Goal: Navigation & Orientation: Understand site structure

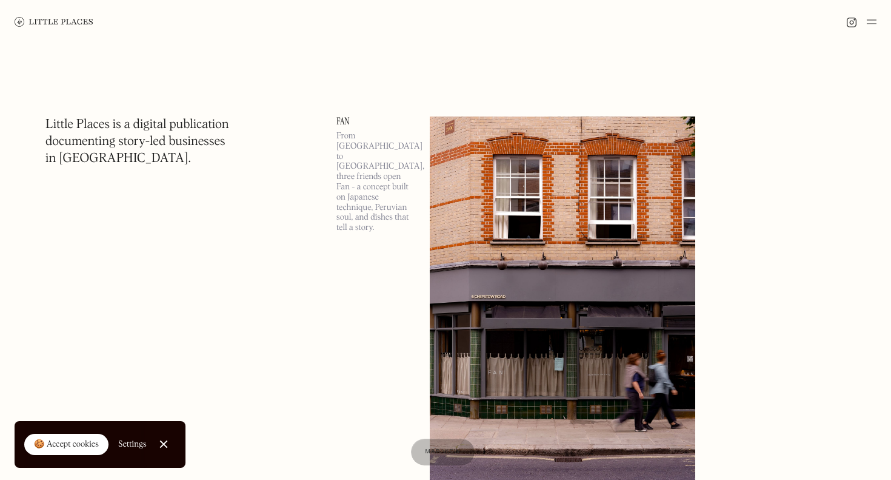
click at [873, 26] on img at bounding box center [872, 22] width 10 height 15
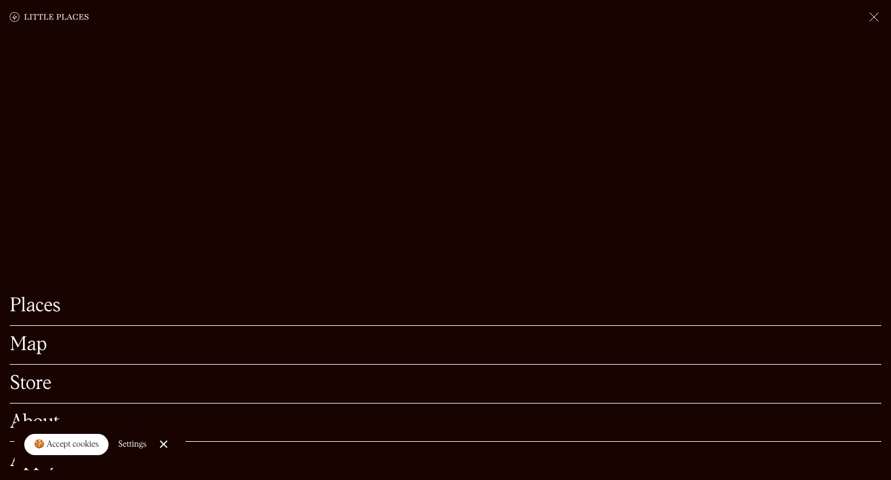
scroll to position [67, 0]
click at [161, 443] on link "Close Cookie Popup" at bounding box center [164, 444] width 24 height 24
click at [51, 313] on link "Places" at bounding box center [446, 305] width 872 height 19
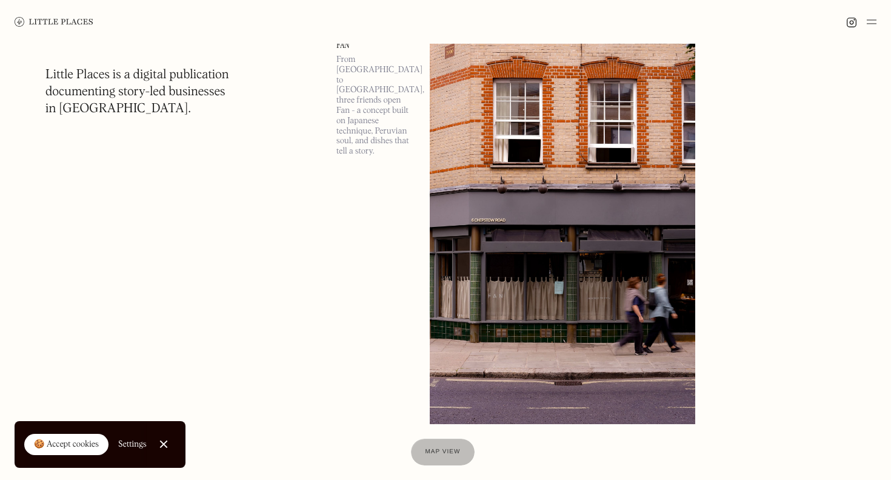
scroll to position [87, 0]
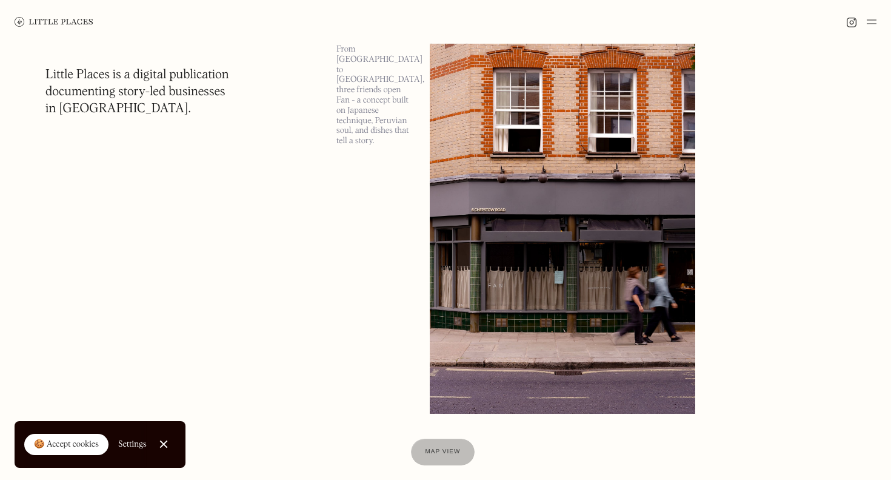
click at [161, 446] on link "Close Cookie Popup" at bounding box center [164, 444] width 24 height 24
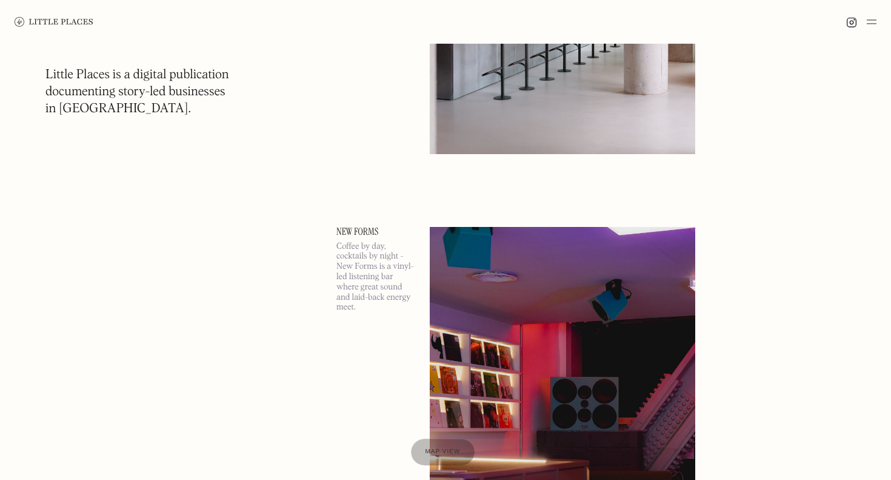
scroll to position [9931, 1]
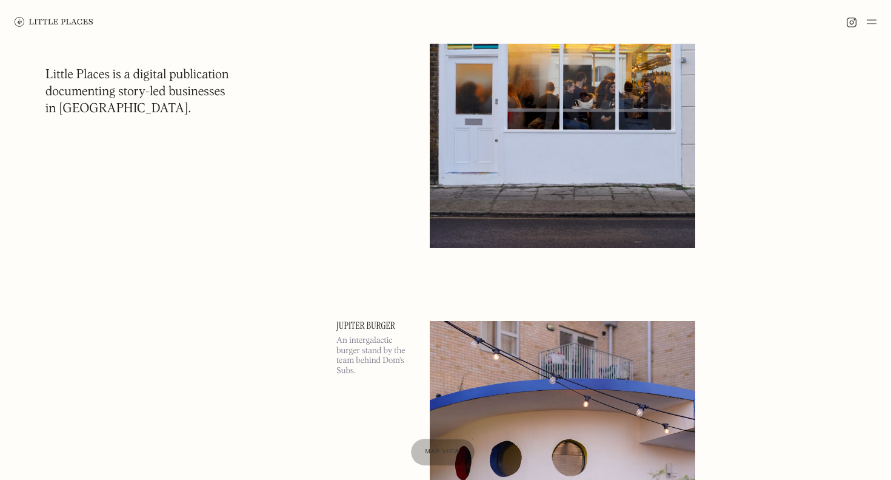
scroll to position [19122, 0]
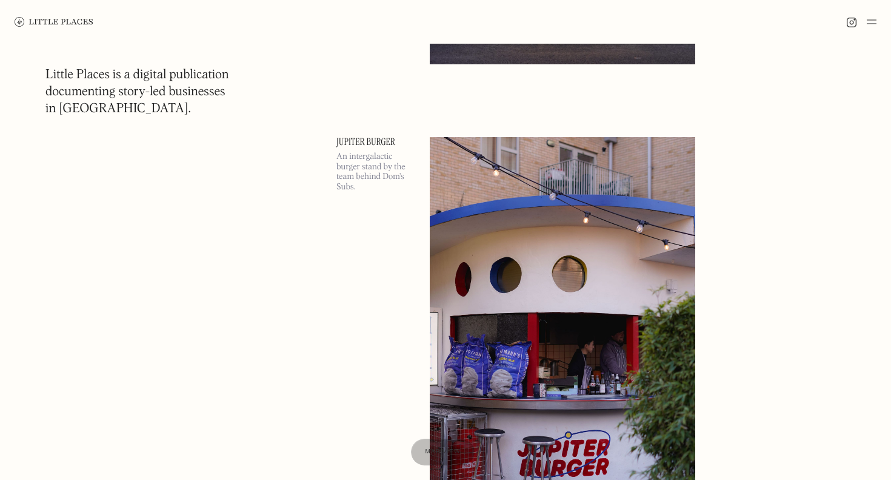
click at [63, 22] on img at bounding box center [54, 22] width 79 height 10
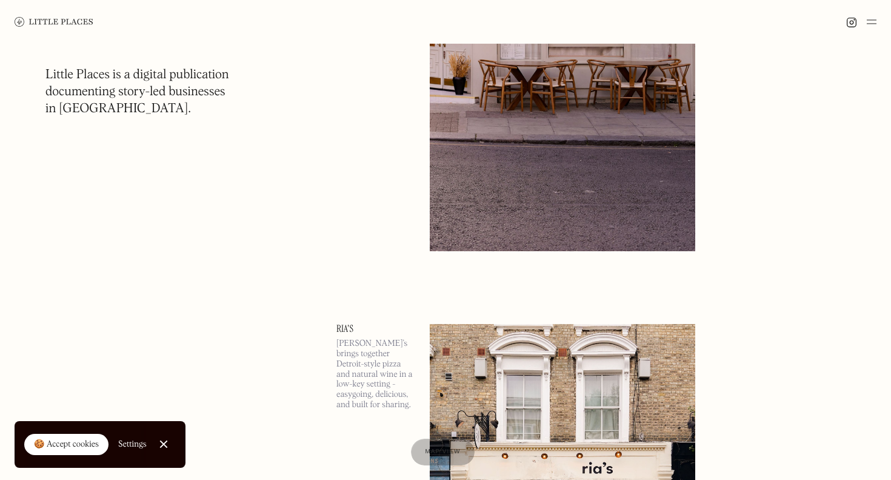
scroll to position [1645, 0]
